Goal: Information Seeking & Learning: Learn about a topic

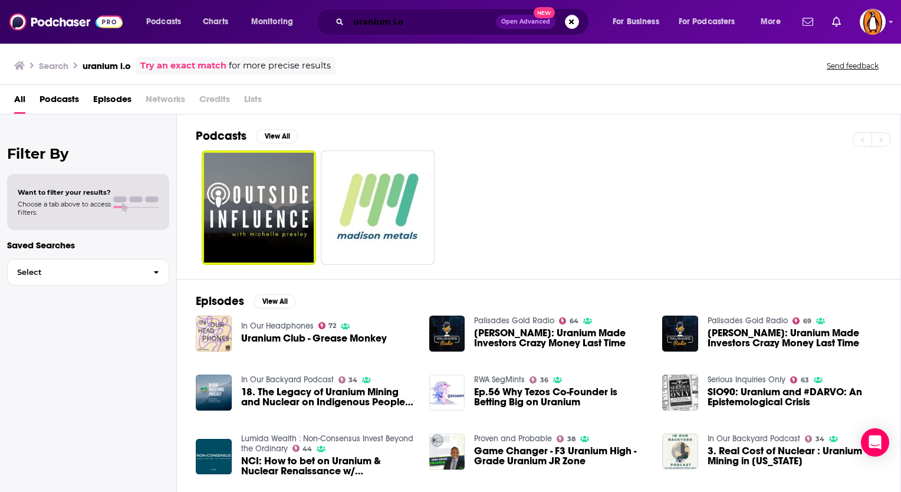
click at [390, 23] on input "uranium i.o" at bounding box center [422, 21] width 147 height 19
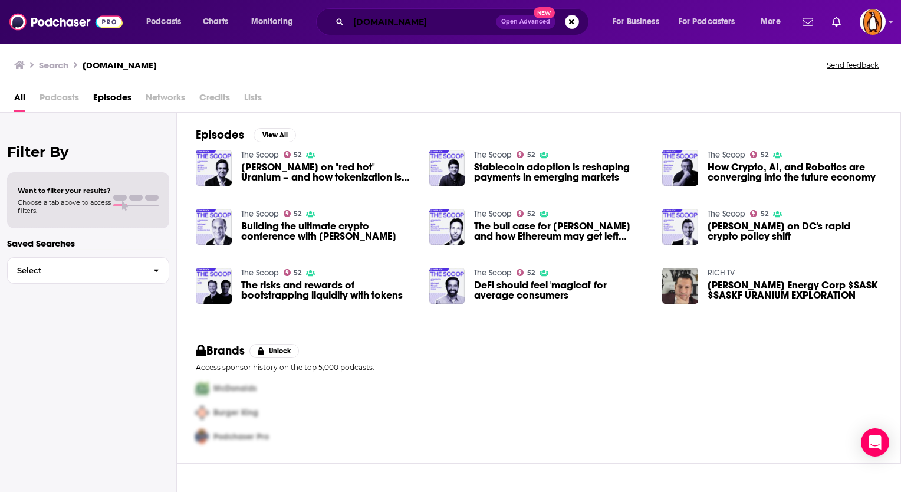
click at [360, 25] on input "[DOMAIN_NAME]" at bounding box center [422, 21] width 147 height 19
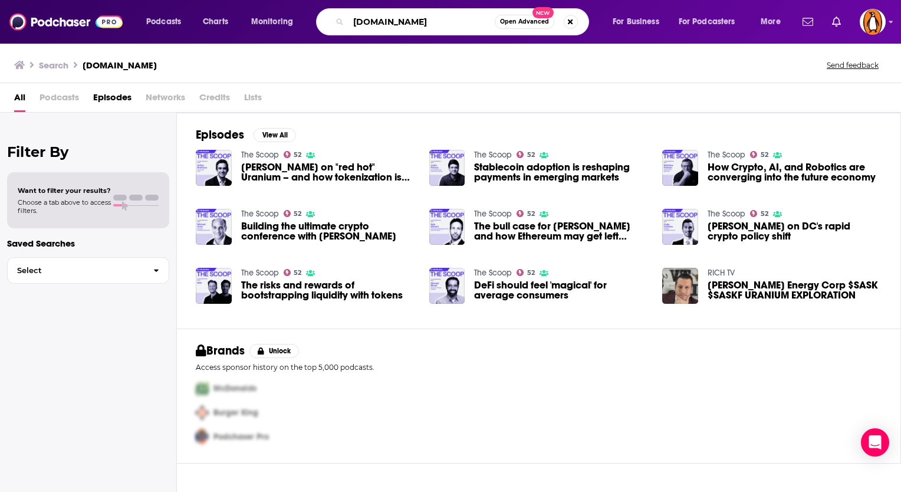
click at [360, 25] on input "[DOMAIN_NAME]" at bounding box center [422, 21] width 146 height 19
type input "[PERSON_NAME]"
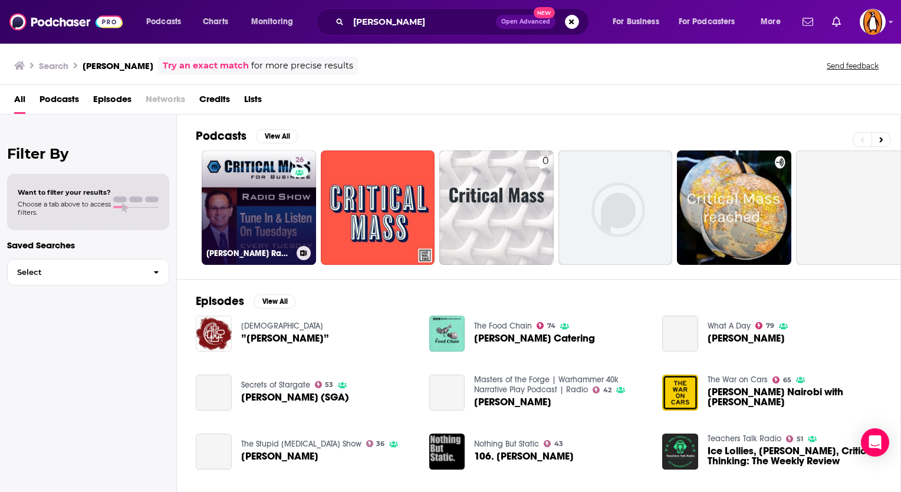
click at [270, 199] on link "26 [PERSON_NAME] Radio Show" at bounding box center [259, 207] width 114 height 114
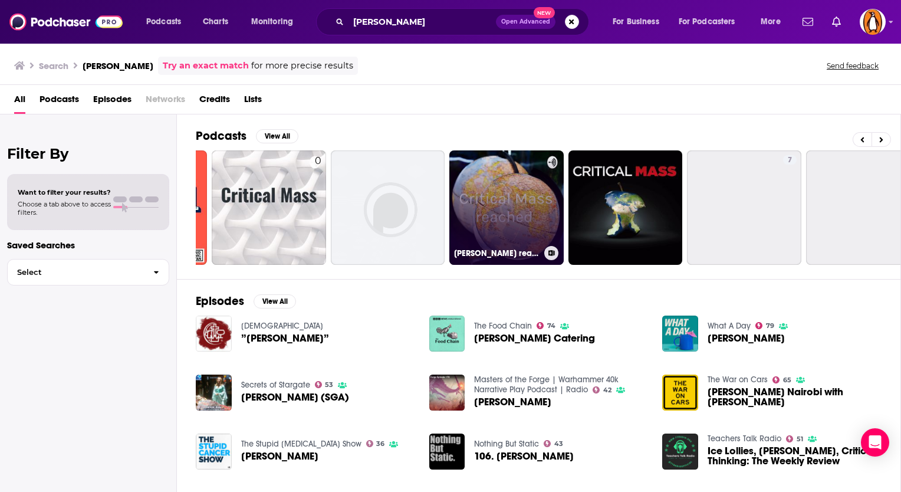
scroll to position [0, 229]
